Goal: Transaction & Acquisition: Purchase product/service

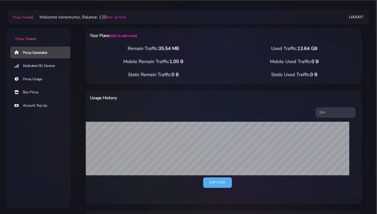
click at [33, 92] on link "Buy Proxy" at bounding box center [42, 92] width 64 height 12
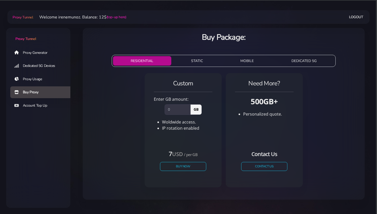
click at [195, 60] on button "STATIC" at bounding box center [196, 60] width 47 height 9
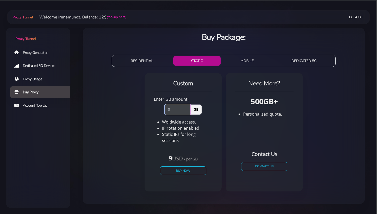
drag, startPoint x: 172, startPoint y: 112, endPoint x: 161, endPoint y: 111, distance: 11.1
click at [164, 111] on input "number" at bounding box center [177, 109] width 26 height 10
type input "1"
click at [188, 168] on button "Buy Now" at bounding box center [182, 170] width 47 height 9
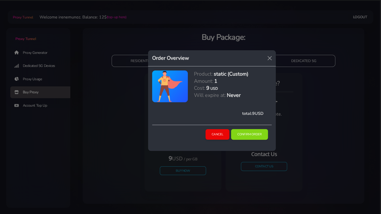
click at [245, 133] on button "Confirm Order" at bounding box center [249, 134] width 37 height 11
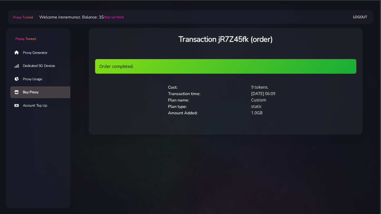
click at [40, 54] on link "Proxy Generator" at bounding box center [42, 53] width 64 height 12
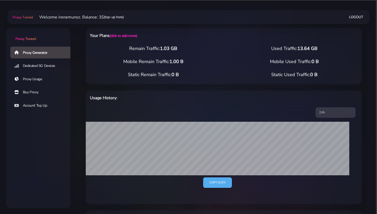
click at [121, 17] on link "(top-up here)" at bounding box center [114, 16] width 20 height 5
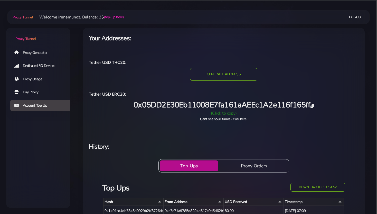
click at [220, 113] on div "(Click to copy)" at bounding box center [224, 113] width 276 height 6
